Goal: Task Accomplishment & Management: Use online tool/utility

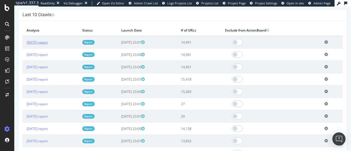
scroll to position [192, 0]
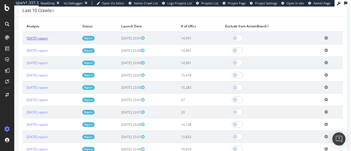
click at [43, 37] on link "2025 Aug. 24th report" at bounding box center [37, 38] width 21 height 5
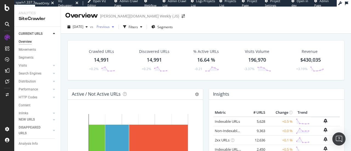
click at [110, 24] on span "Previous" at bounding box center [101, 26] width 15 height 5
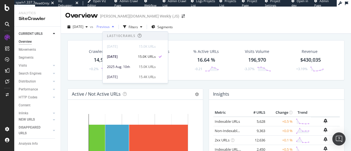
click at [110, 24] on span "Previous" at bounding box center [101, 26] width 15 height 5
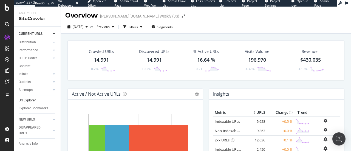
scroll to position [45, 0]
click at [32, 98] on div "Url Explorer" at bounding box center [27, 101] width 17 height 6
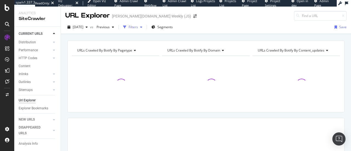
click at [142, 28] on icon "button" at bounding box center [141, 27] width 2 height 3
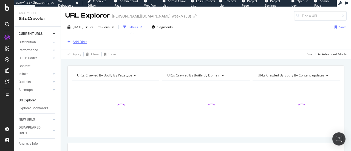
click at [77, 44] on div "Add Filter" at bounding box center [80, 42] width 15 height 5
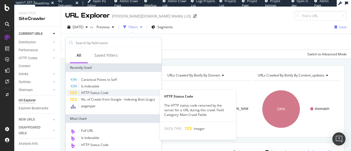
click at [111, 91] on div "HTTP Status Code" at bounding box center [114, 93] width 94 height 7
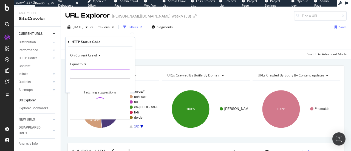
drag, startPoint x: 101, startPoint y: 75, endPoint x: 88, endPoint y: 76, distance: 13.2
click at [101, 75] on input "number" at bounding box center [100, 74] width 60 height 9
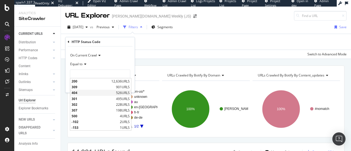
click at [88, 94] on span "404" at bounding box center [93, 93] width 43 height 5
type input "404"
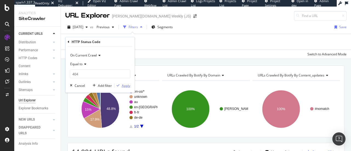
click at [125, 84] on div "Apply" at bounding box center [126, 85] width 9 height 5
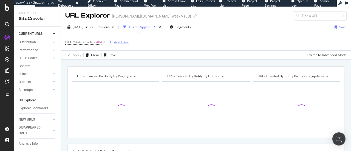
click at [118, 42] on div "Add Filter" at bounding box center [121, 42] width 15 height 5
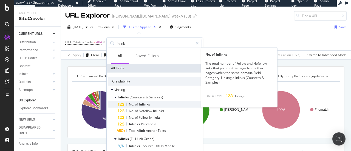
type input "inlink"
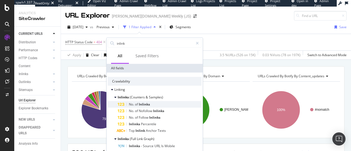
click at [162, 101] on div "No. of Inlinks" at bounding box center [160, 104] width 84 height 7
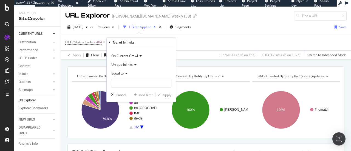
click at [123, 72] on span "Equal to" at bounding box center [117, 73] width 12 height 5
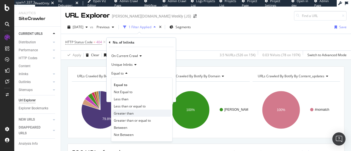
click at [129, 112] on span "Greater than" at bounding box center [124, 113] width 20 height 5
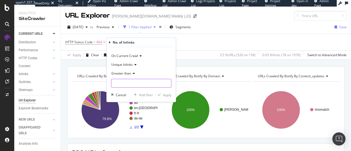
click at [143, 85] on input "number" at bounding box center [141, 83] width 60 height 9
type input "1"
click at [162, 95] on div "button" at bounding box center [159, 94] width 7 height 3
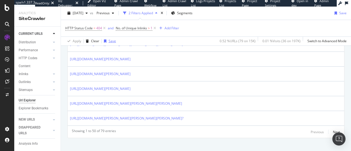
scroll to position [818, 0]
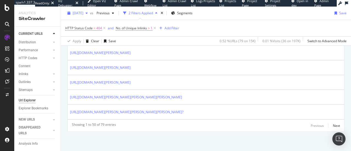
click at [83, 12] on span "2025 Aug. 24th" at bounding box center [78, 13] width 11 height 5
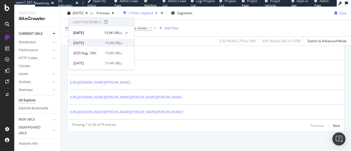
click at [88, 39] on div "2025 Aug. 17th 15.0K URLs" at bounding box center [101, 43] width 65 height 8
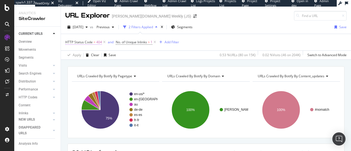
click at [91, 43] on span "HTTP Status Code" at bounding box center [78, 42] width 27 height 5
click at [142, 62] on div "URLs Crawled By Botify By pagetype Chart (by Value) Table Expand Export as CSV …" at bounding box center [206, 66] width 290 height 13
click at [154, 42] on icon at bounding box center [155, 42] width 5 height 5
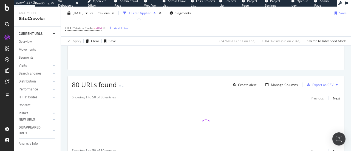
scroll to position [94, 0]
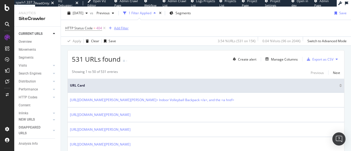
click at [119, 26] on div "Add Filter" at bounding box center [121, 28] width 15 height 5
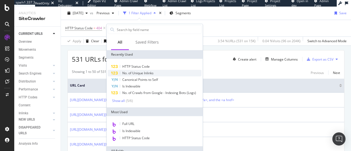
click at [150, 73] on span "No. of Unique Inlinks" at bounding box center [137, 73] width 31 height 5
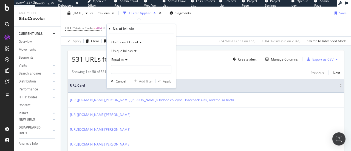
click at [127, 62] on div "Equal to" at bounding box center [141, 59] width 60 height 9
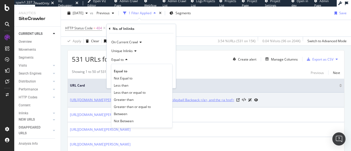
click at [141, 100] on div "Greater than" at bounding box center [142, 99] width 59 height 7
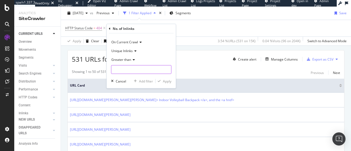
click at [146, 70] on input "number" at bounding box center [141, 69] width 60 height 9
type input "1"
click at [164, 82] on div "Apply" at bounding box center [167, 81] width 9 height 5
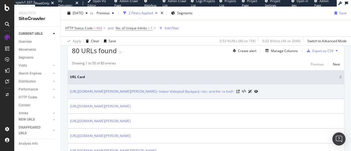
scroll to position [94, 0]
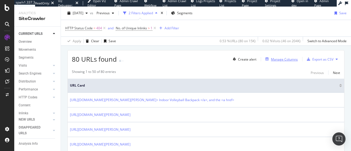
click at [281, 61] on div "Manage Columns" at bounding box center [284, 59] width 27 height 5
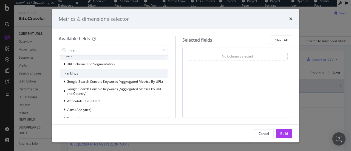
scroll to position [18, 0]
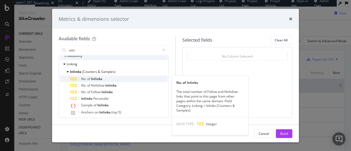
type input "inlin"
click at [113, 79] on div "No. of Inlinks" at bounding box center [119, 79] width 98 height 7
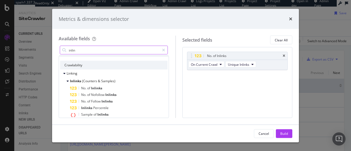
scroll to position [0, 0]
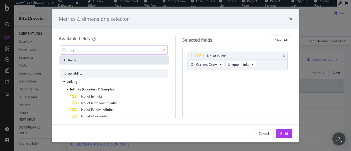
click at [167, 49] on div "modal" at bounding box center [164, 50] width 8 height 9
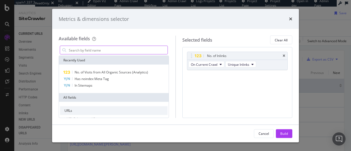
click at [148, 51] on input "modal" at bounding box center [117, 50] width 99 height 8
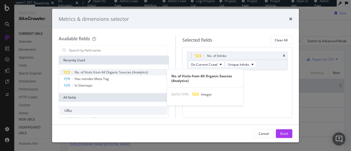
click at [127, 71] on span "No. of Visits from All Organic Sources (Analytics)" at bounding box center [112, 72] width 74 height 5
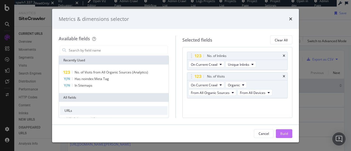
click at [290, 131] on button "Build" at bounding box center [284, 133] width 16 height 9
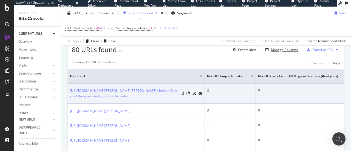
scroll to position [104, 0]
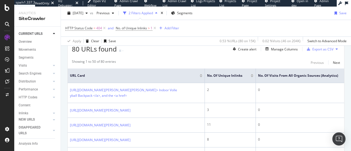
click at [332, 78] on th "No. of Visits from All Organic Sources (Analytics)" at bounding box center [303, 76] width 95 height 15
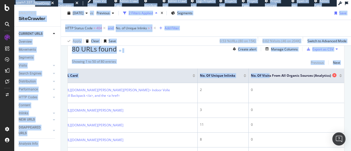
drag, startPoint x: 276, startPoint y: 77, endPoint x: 330, endPoint y: 75, distance: 53.8
click at [350, 69] on div "URL Explorer wilson.com Weekly (JS) 2025 Aug. 17th vs Previous 2 Filters Applie…" at bounding box center [206, 79] width 290 height 145
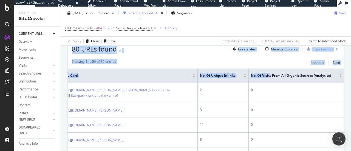
click at [278, 63] on div "Showing 1 to 50 of 80 entries Previous Next" at bounding box center [206, 62] width 277 height 7
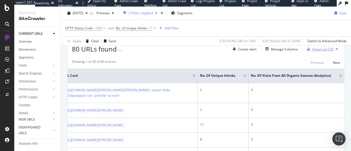
click at [314, 52] on div "Export as CSV" at bounding box center [319, 49] width 29 height 8
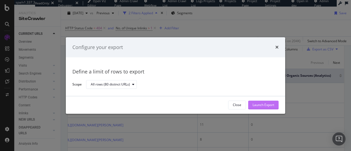
click at [266, 104] on div "Launch Export" at bounding box center [264, 105] width 22 height 5
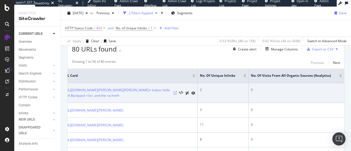
click at [174, 91] on icon at bounding box center [175, 92] width 3 height 3
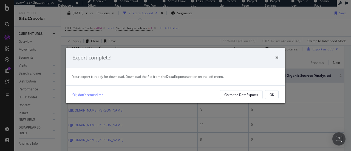
click at [277, 61] on div "times" at bounding box center [277, 57] width 3 height 7
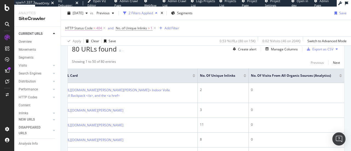
click at [92, 29] on span "HTTP Status Code" at bounding box center [78, 28] width 27 height 5
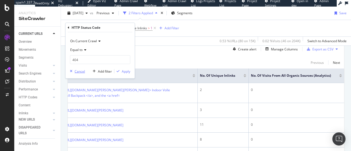
click at [73, 72] on div "button" at bounding box center [71, 71] width 7 height 3
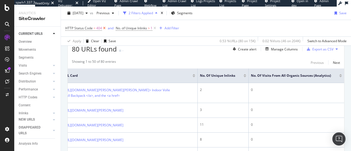
click at [104, 28] on icon at bounding box center [104, 28] width 5 height 5
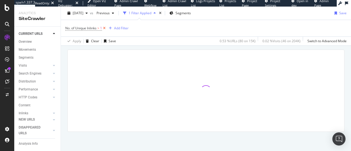
scroll to position [94, 0]
click at [118, 29] on div "Add Filter" at bounding box center [121, 28] width 15 height 5
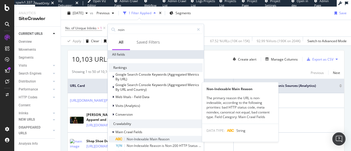
type input "noin"
click at [166, 140] on span "Reason" at bounding box center [163, 139] width 11 height 5
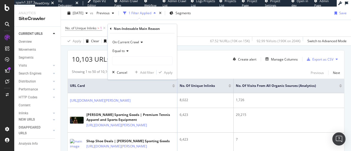
click at [126, 53] on div "Equal to" at bounding box center [142, 51] width 60 height 9
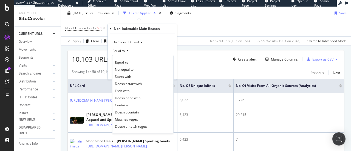
click at [134, 50] on div "Equal to" at bounding box center [142, 51] width 60 height 9
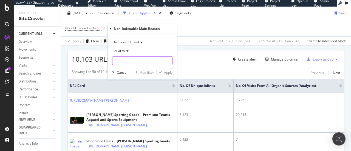
click at [141, 60] on input "text" at bounding box center [143, 61] width 60 height 9
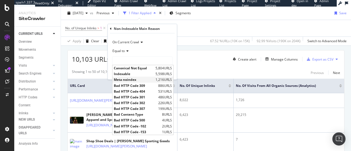
click at [153, 80] on span "Meta noindex" at bounding box center [134, 79] width 40 height 5
type input "Meta noindex"
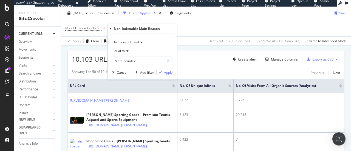
click at [167, 71] on div "Apply" at bounding box center [168, 72] width 9 height 5
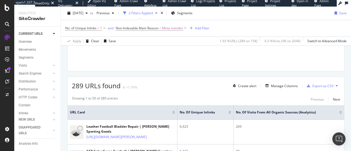
scroll to position [66, 0]
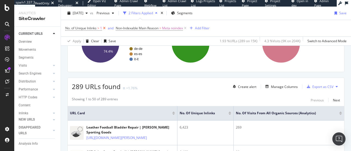
click at [104, 27] on icon at bounding box center [104, 28] width 5 height 5
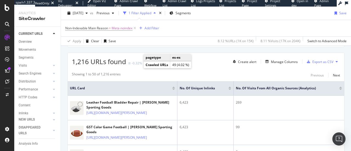
scroll to position [94, 0]
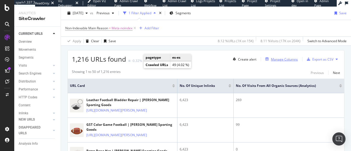
click at [267, 61] on div "Manage Columns" at bounding box center [280, 59] width 35 height 6
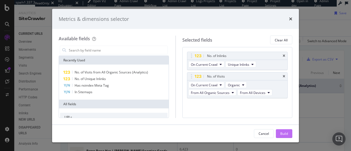
click at [291, 131] on button "Build" at bounding box center [284, 133] width 16 height 9
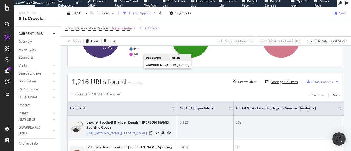
scroll to position [66, 0]
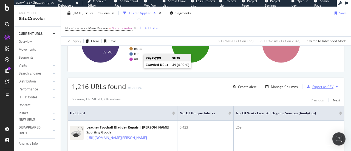
click at [324, 87] on div "Export as CSV" at bounding box center [323, 87] width 21 height 5
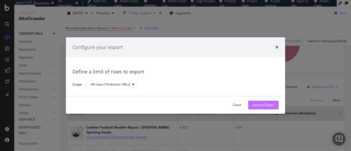
click at [275, 103] on button "Launch Export" at bounding box center [263, 105] width 30 height 9
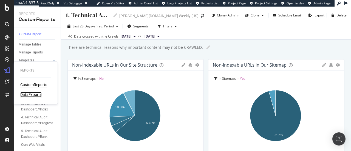
click at [33, 94] on div "DataExports" at bounding box center [30, 94] width 21 height 5
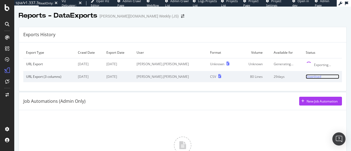
click at [306, 77] on div "Download" at bounding box center [313, 76] width 15 height 5
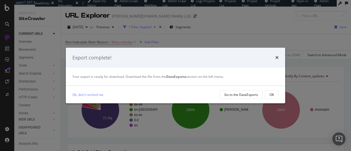
scroll to position [66, 0]
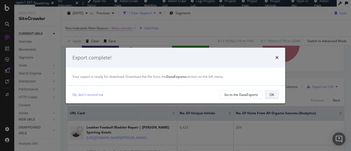
click at [275, 95] on button "OK" at bounding box center [272, 94] width 14 height 9
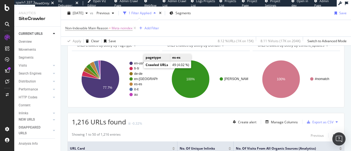
scroll to position [0, 0]
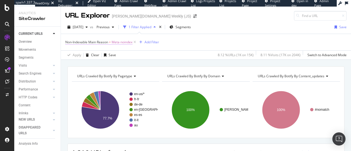
click at [113, 41] on span "Meta noindex" at bounding box center [122, 42] width 21 height 8
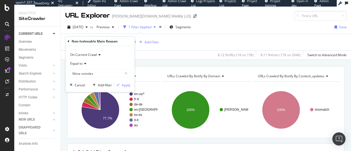
click at [136, 43] on icon at bounding box center [135, 42] width 5 height 5
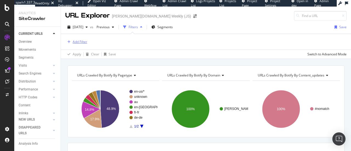
click at [78, 43] on div "Add Filter" at bounding box center [80, 42] width 15 height 5
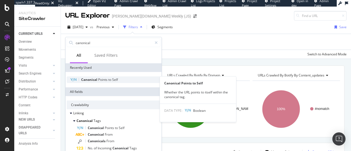
type input "canonical"
click at [111, 78] on span "to" at bounding box center [110, 79] width 4 height 5
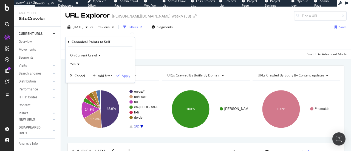
click at [75, 66] on span "Yes" at bounding box center [72, 64] width 5 height 5
click at [79, 80] on div "No" at bounding box center [100, 82] width 59 height 7
click at [125, 76] on div "Apply" at bounding box center [126, 75] width 9 height 5
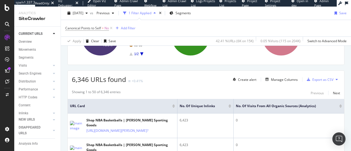
scroll to position [66, 0]
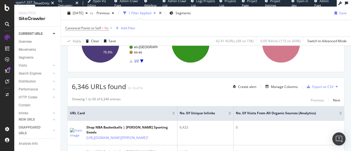
click at [339, 114] on div at bounding box center [340, 114] width 3 height 1
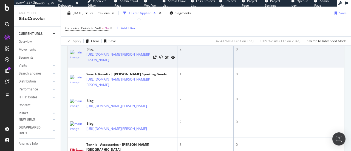
scroll to position [341, 0]
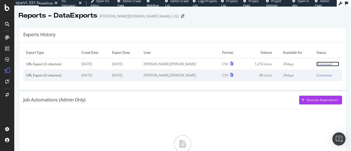
click at [319, 63] on div "Download" at bounding box center [324, 64] width 15 height 5
